Goal: Transaction & Acquisition: Book appointment/travel/reservation

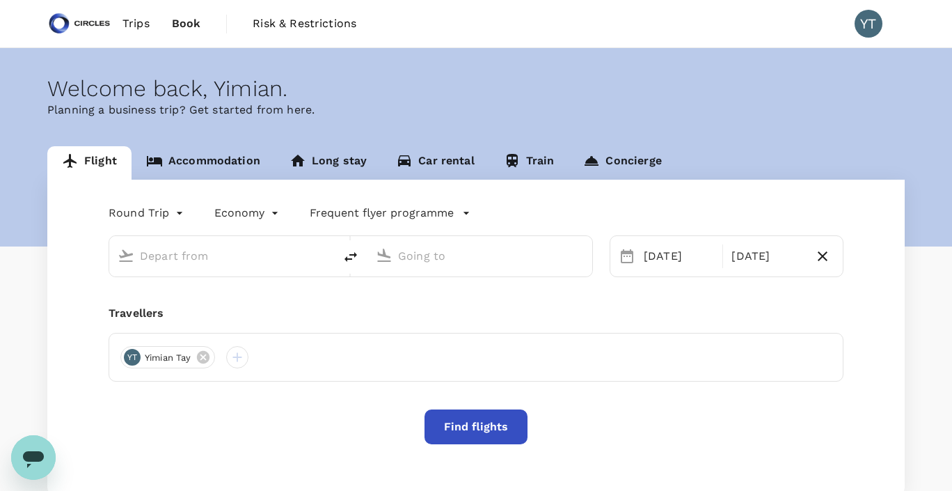
click at [132, 26] on span "Trips" at bounding box center [136, 23] width 27 height 17
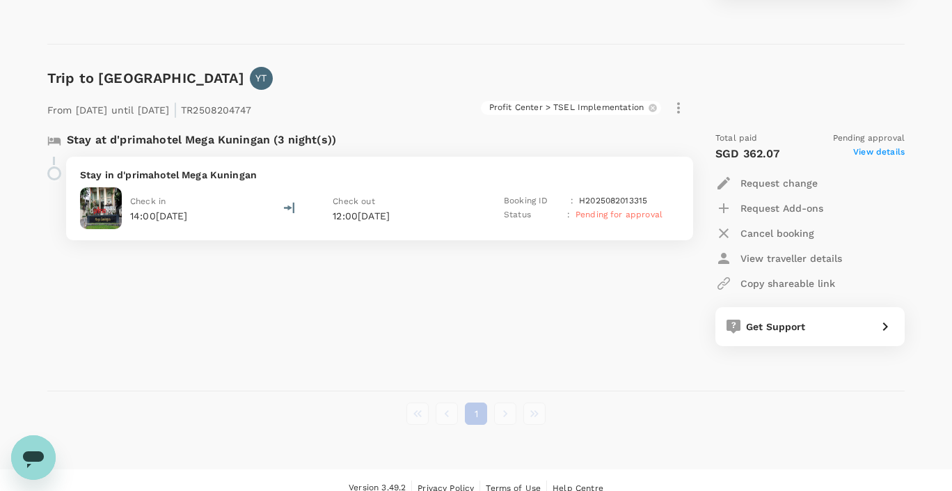
scroll to position [948, 0]
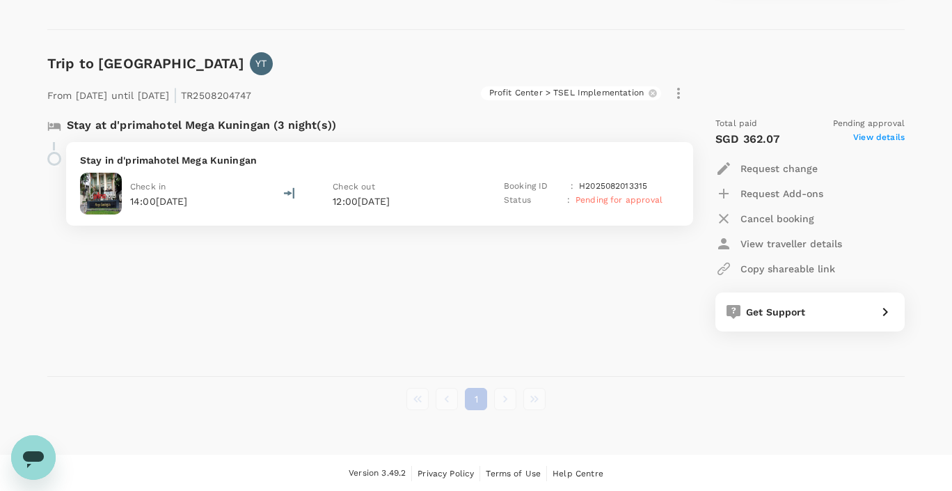
click at [756, 213] on p "Cancel booking" at bounding box center [778, 219] width 74 height 14
type textarea "Booked another hotel due to budget restrictions"
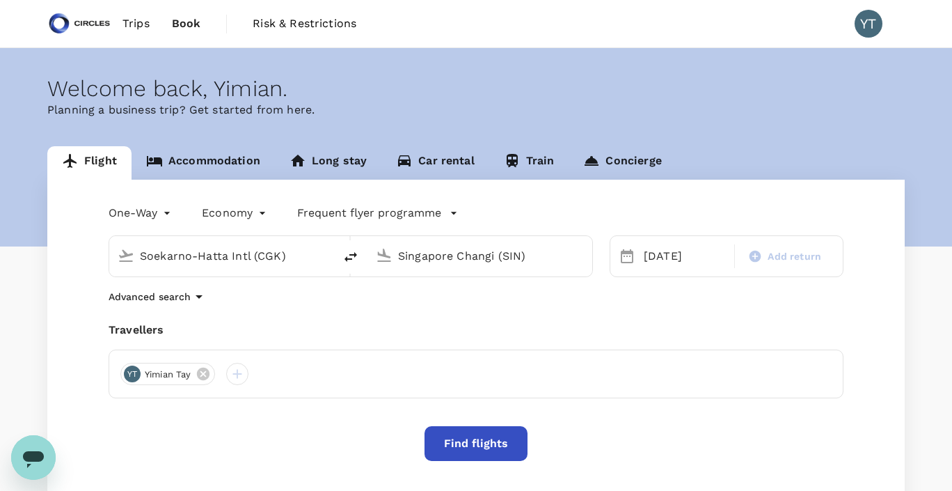
click at [184, 167] on link "Accommodation" at bounding box center [203, 162] width 143 height 33
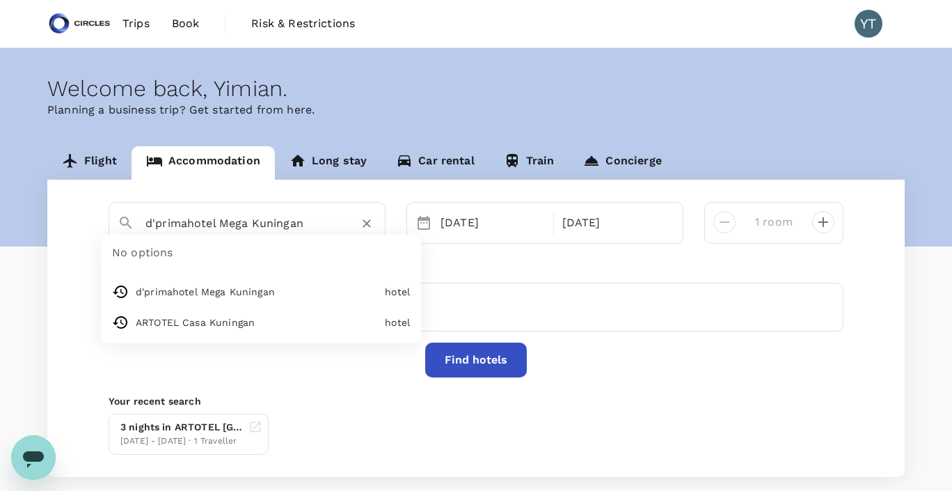
drag, startPoint x: 322, startPoint y: 223, endPoint x: 118, endPoint y: 230, distance: 203.4
click at [118, 230] on div "d'primahotel Mega Kuningan" at bounding box center [242, 218] width 270 height 36
type input "ARTOTEL Casa Kuningan"
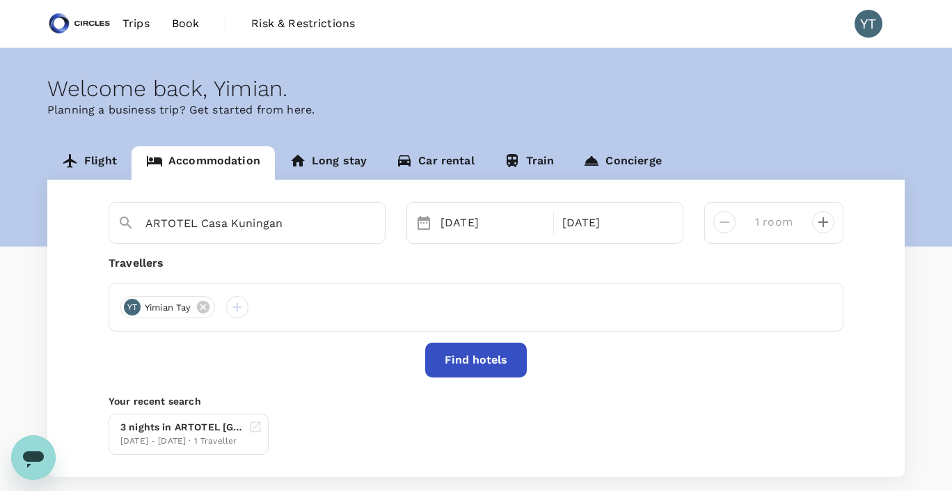
click at [469, 365] on button "Find hotels" at bounding box center [476, 360] width 102 height 35
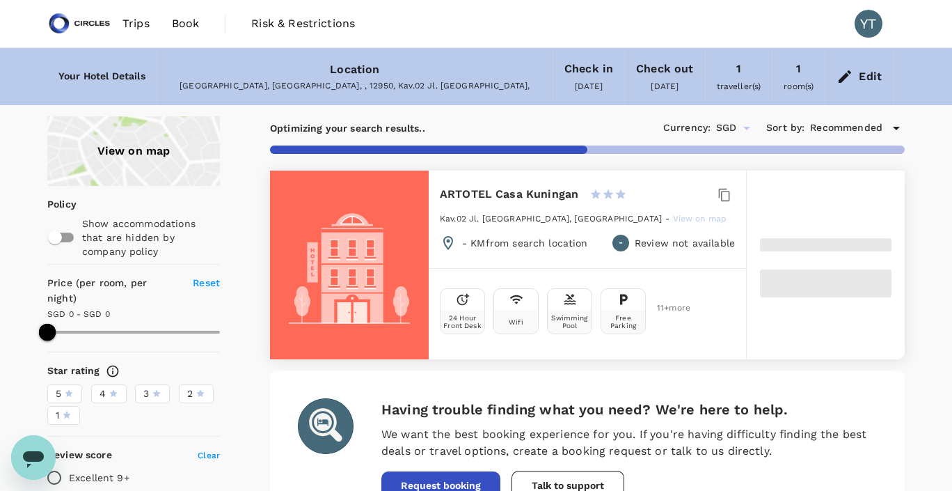
type input "359.68"
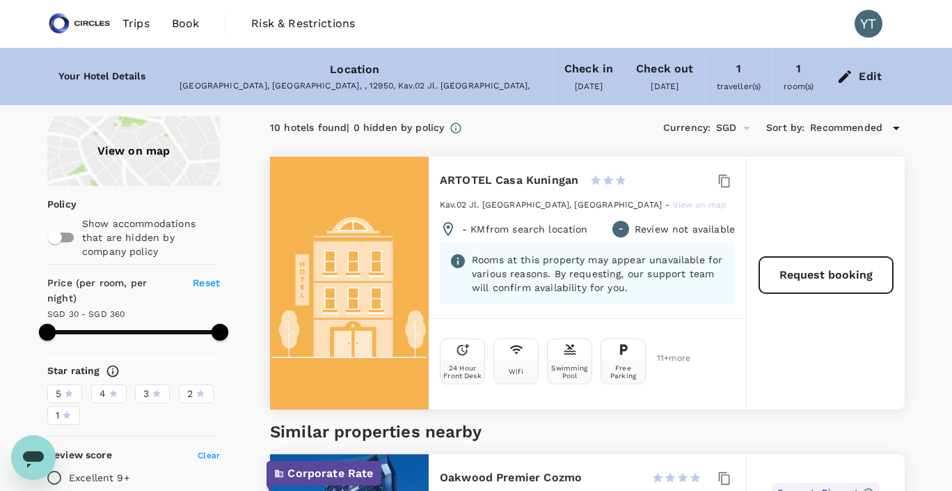
click at [872, 74] on div "Edit" at bounding box center [870, 76] width 23 height 19
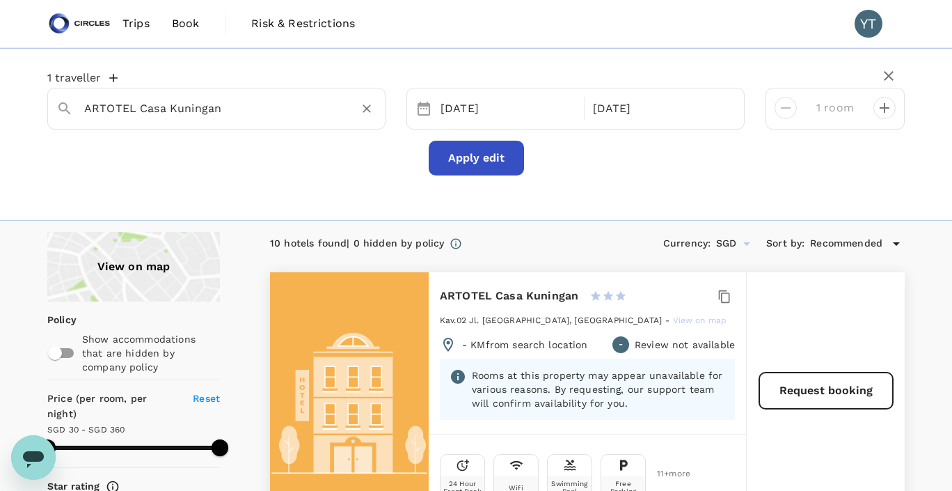
click at [240, 107] on input "ARTOTEL Casa Kuningan" at bounding box center [210, 108] width 253 height 22
type input "favehotel"
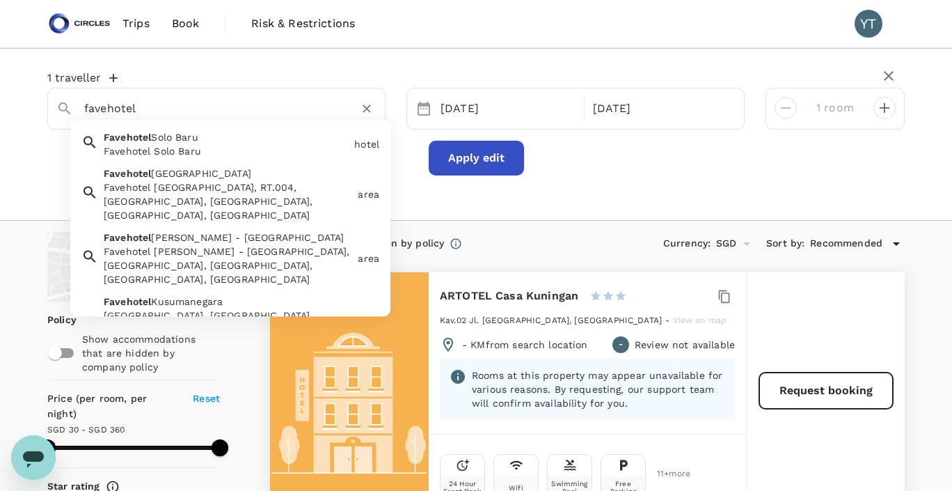
type input "359.68"
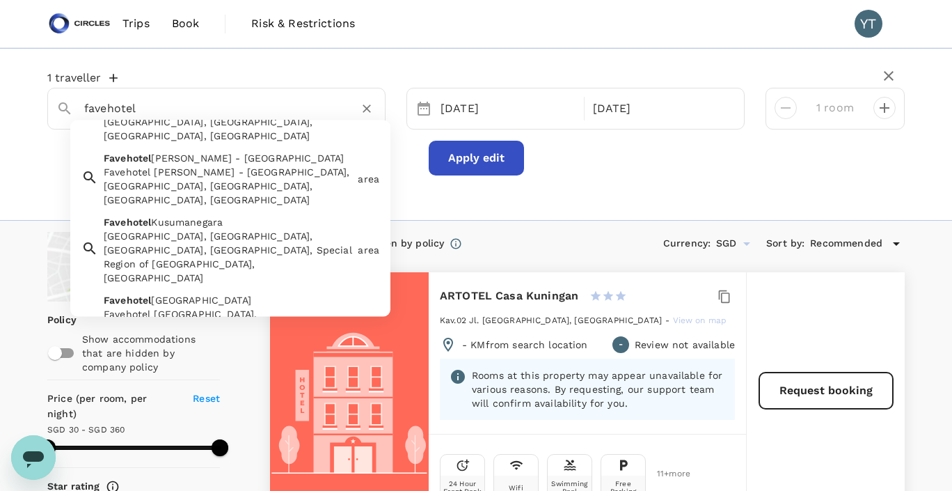
scroll to position [76, 0]
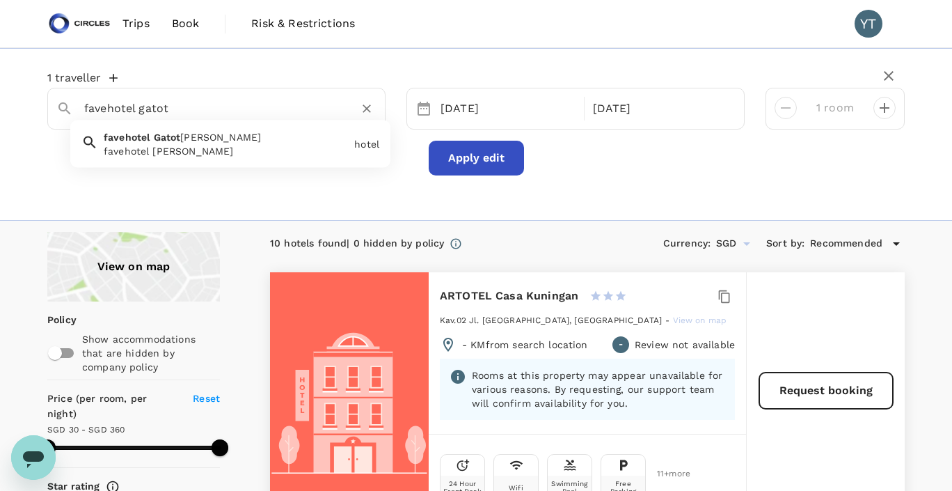
click at [184, 149] on div "favehotel Gatot Subroto" at bounding box center [226, 151] width 245 height 14
type input "favehotel Gatot Subroto"
click at [464, 167] on button "Apply edit" at bounding box center [476, 158] width 95 height 35
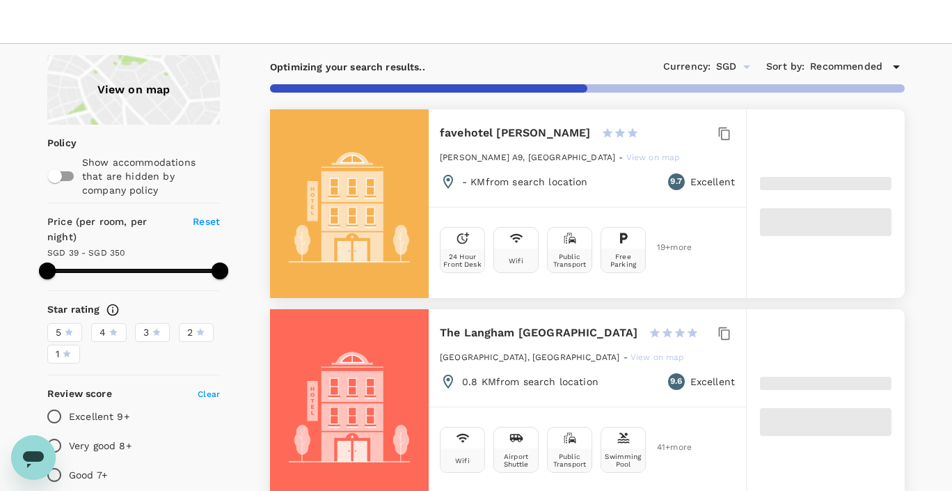
scroll to position [170, 0]
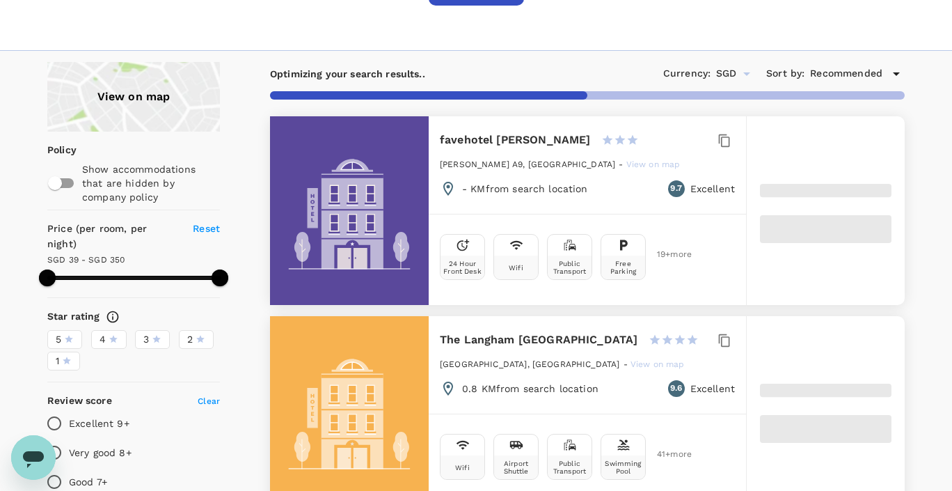
type input "499.68"
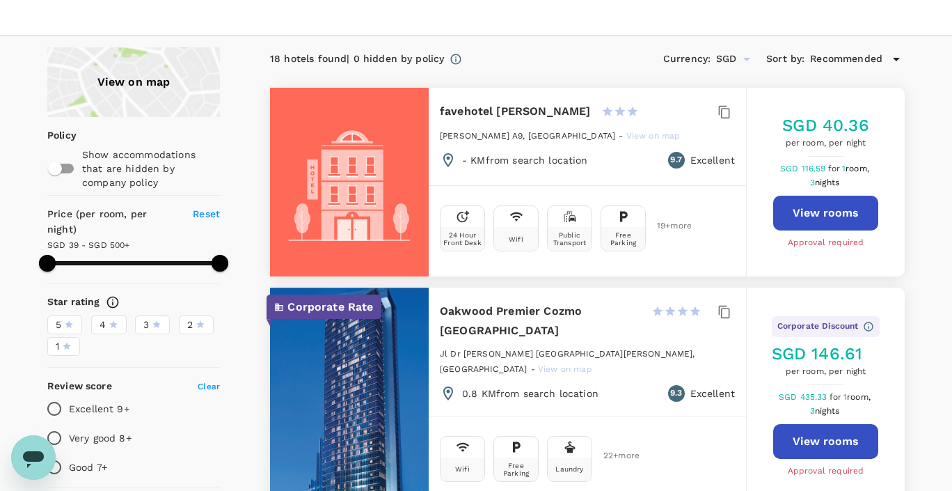
scroll to position [181, 0]
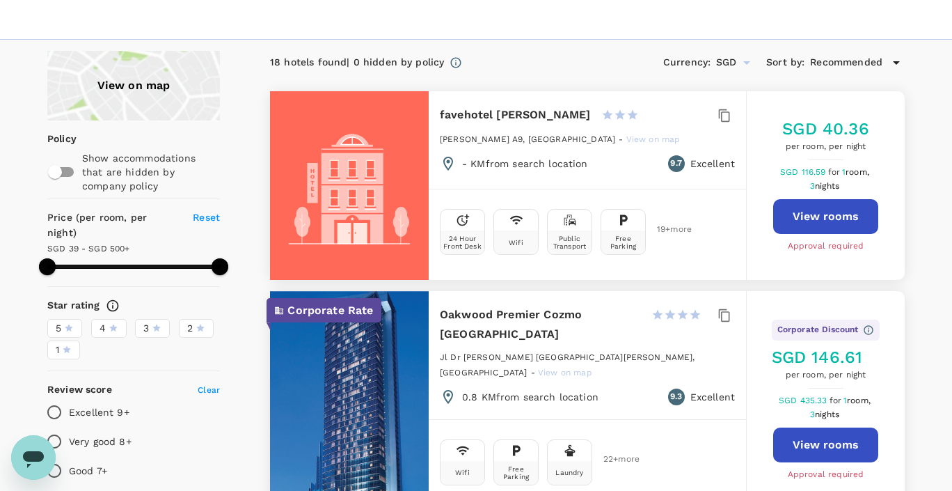
click at [838, 219] on button "View rooms" at bounding box center [825, 216] width 105 height 35
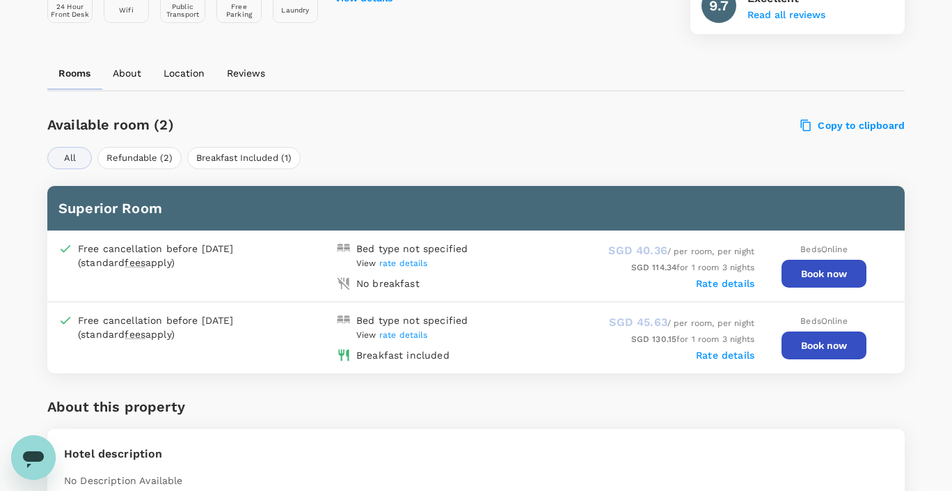
scroll to position [573, 0]
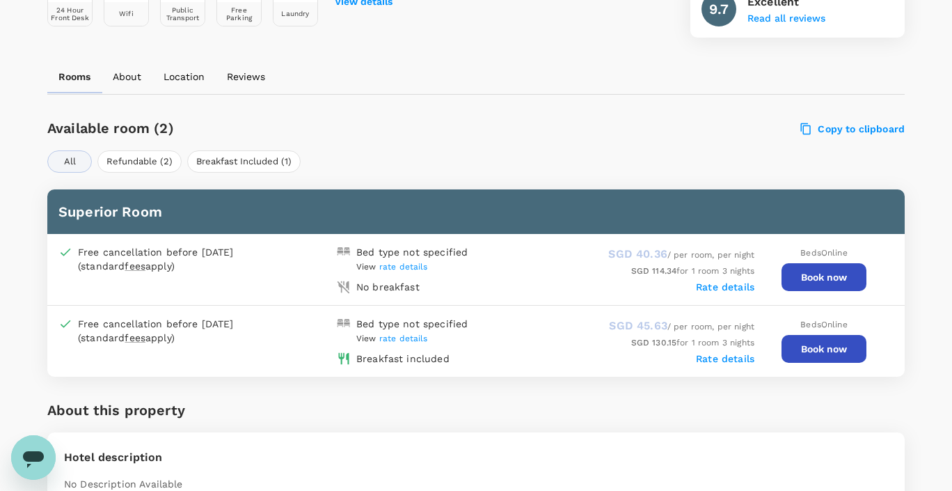
click at [829, 342] on button "Book now" at bounding box center [824, 349] width 85 height 28
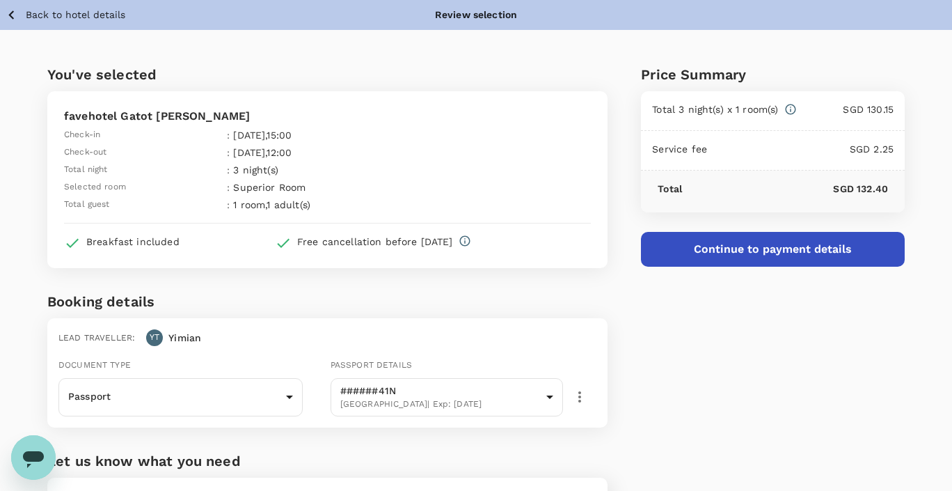
click at [730, 256] on button "Continue to payment details" at bounding box center [773, 249] width 264 height 35
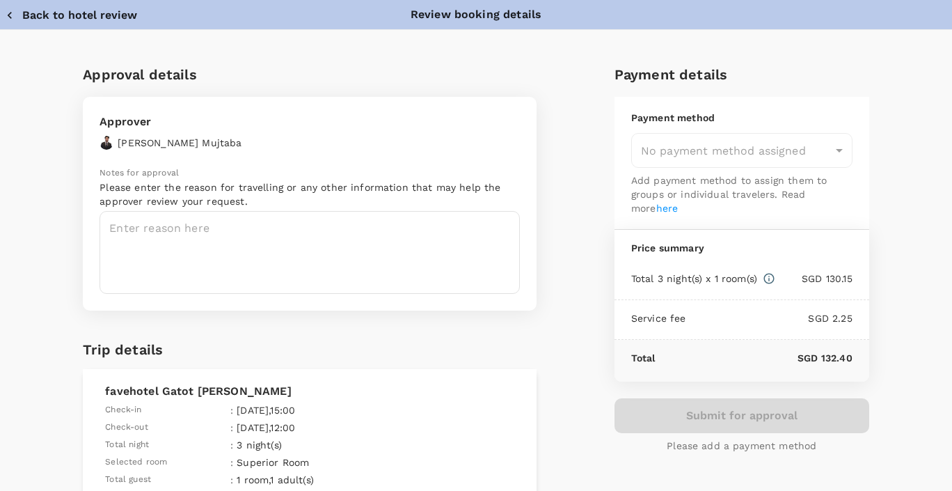
type input "9cb7bd09-647a-4334-94d9-122ca4480a85"
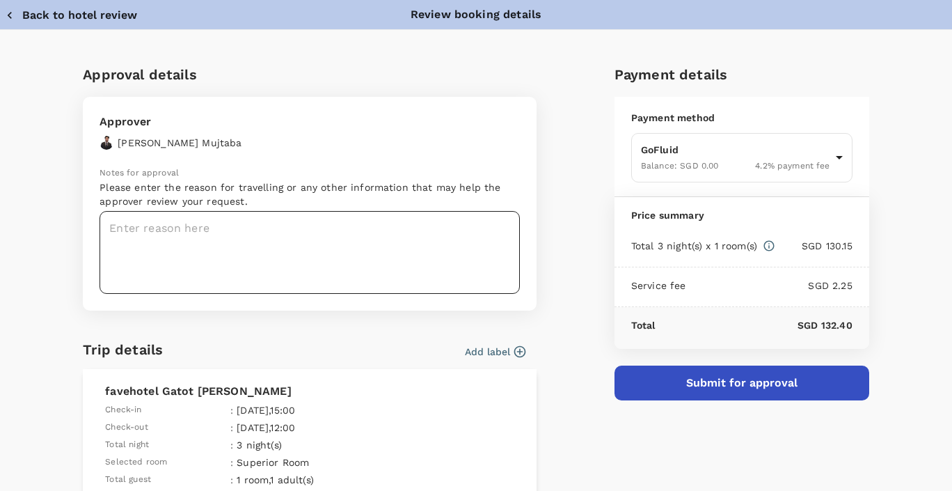
click at [409, 249] on textarea at bounding box center [310, 252] width 421 height 83
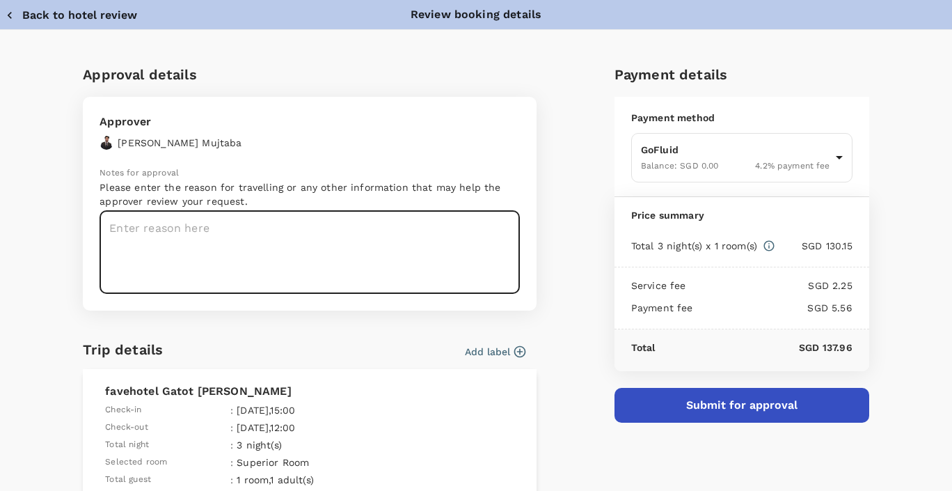
click at [409, 249] on textarea at bounding box center [310, 252] width 421 height 83
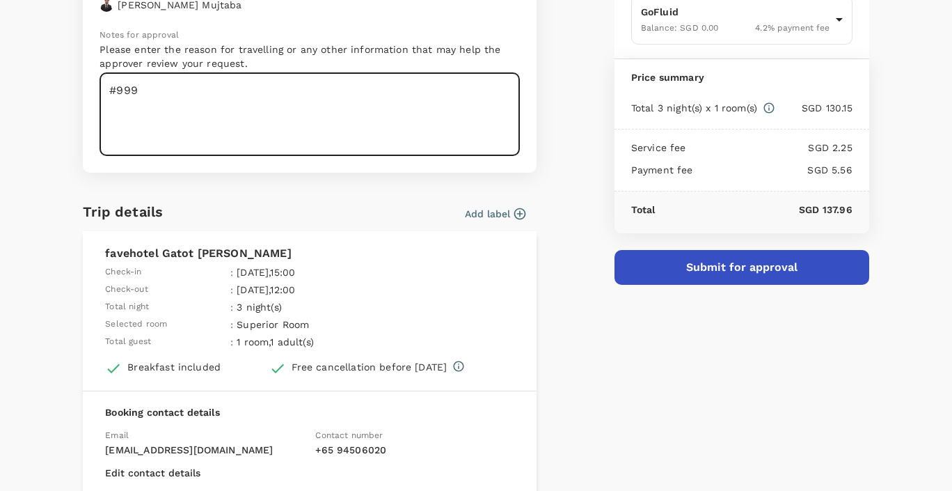
scroll to position [141, 0]
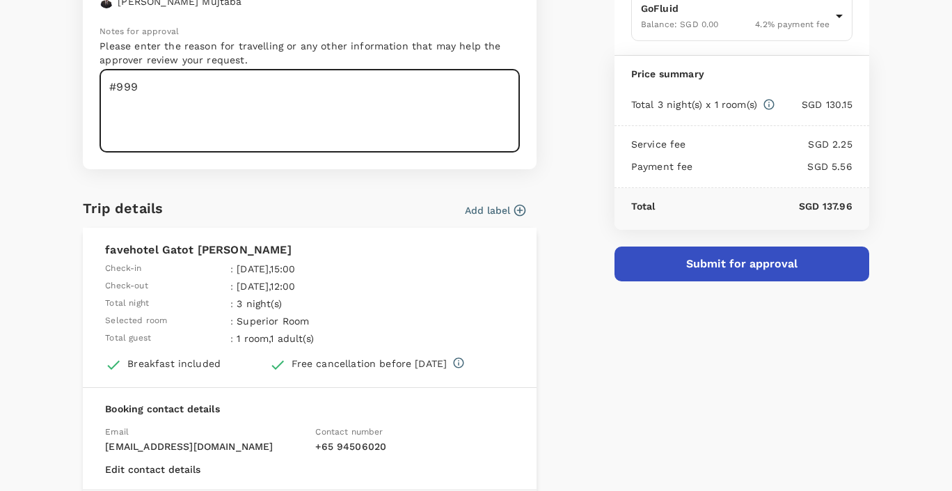
type textarea "#999"
click at [516, 212] on icon "button" at bounding box center [520, 210] width 14 height 14
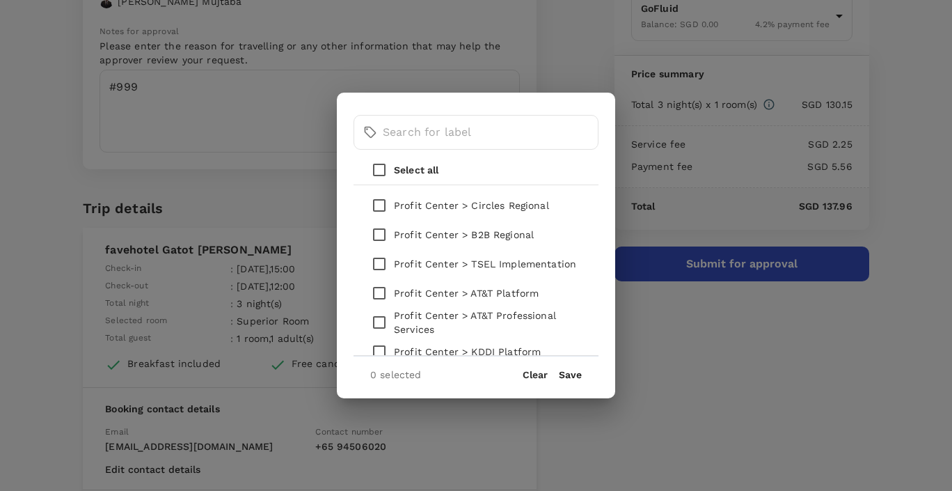
click at [379, 267] on input "checkbox" at bounding box center [379, 263] width 29 height 29
checkbox input "true"
click at [567, 377] on button "Save" at bounding box center [570, 374] width 23 height 11
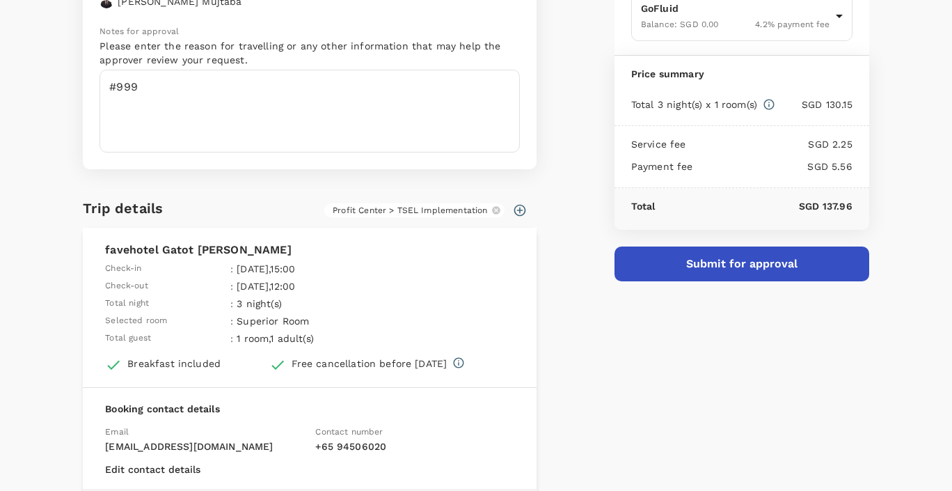
click at [741, 271] on button "Submit for approval" at bounding box center [742, 263] width 255 height 35
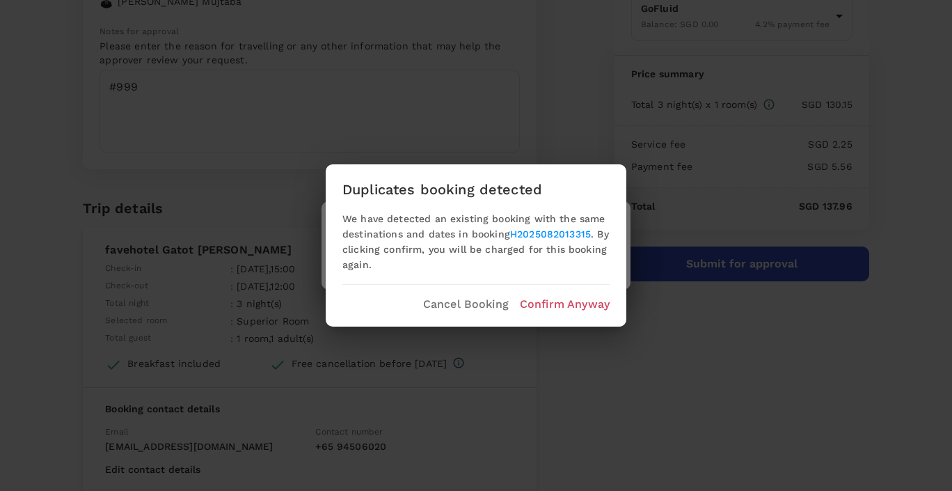
click at [558, 304] on p "Confirm Anyway" at bounding box center [565, 304] width 90 height 17
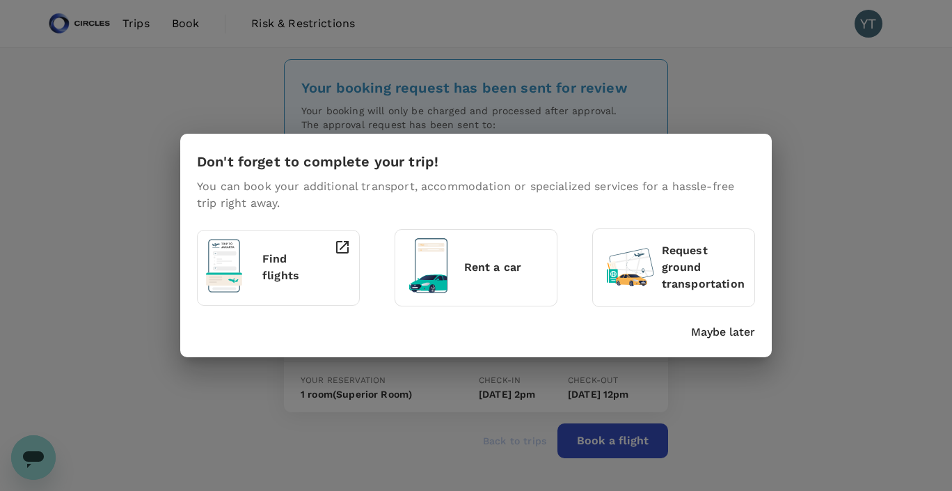
click at [709, 331] on p "Maybe later" at bounding box center [723, 332] width 64 height 17
